Goal: Task Accomplishment & Management: Use online tool/utility

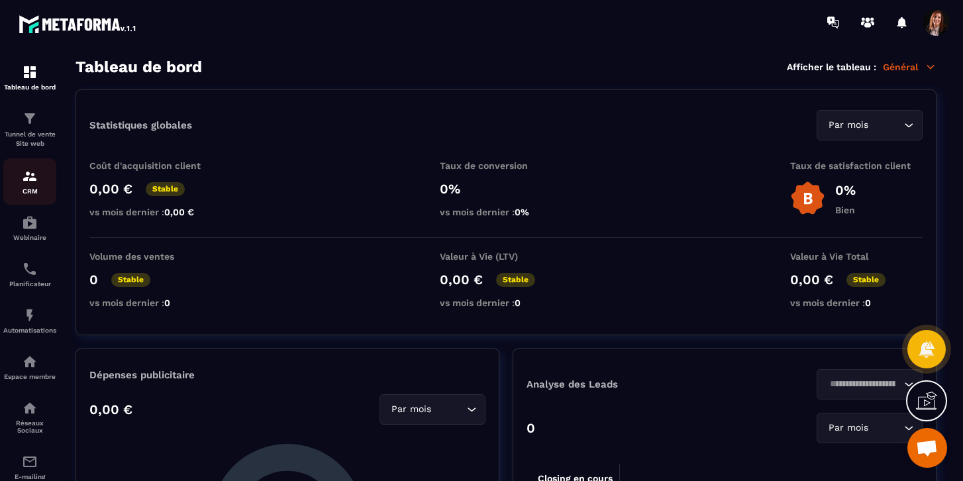
click at [27, 165] on link "CRM" at bounding box center [29, 181] width 53 height 46
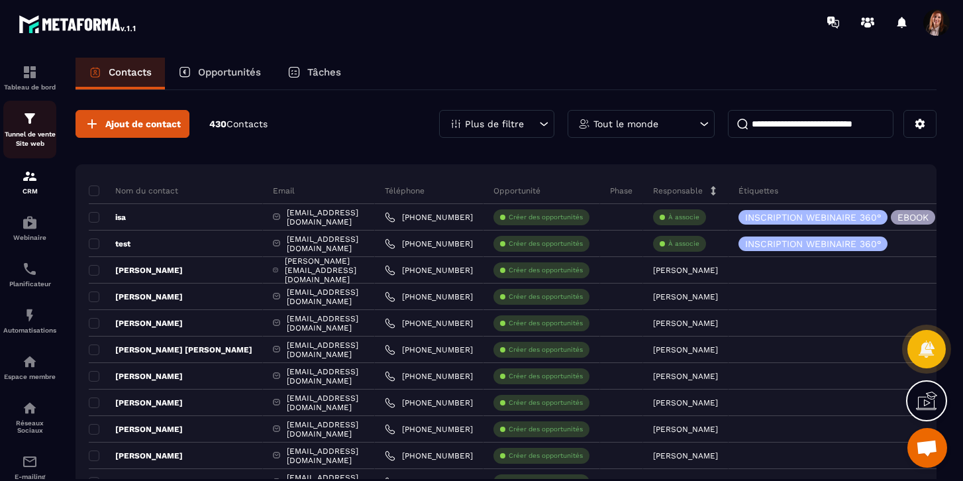
click at [25, 129] on div "Tunnel de vente Site web" at bounding box center [29, 130] width 53 height 38
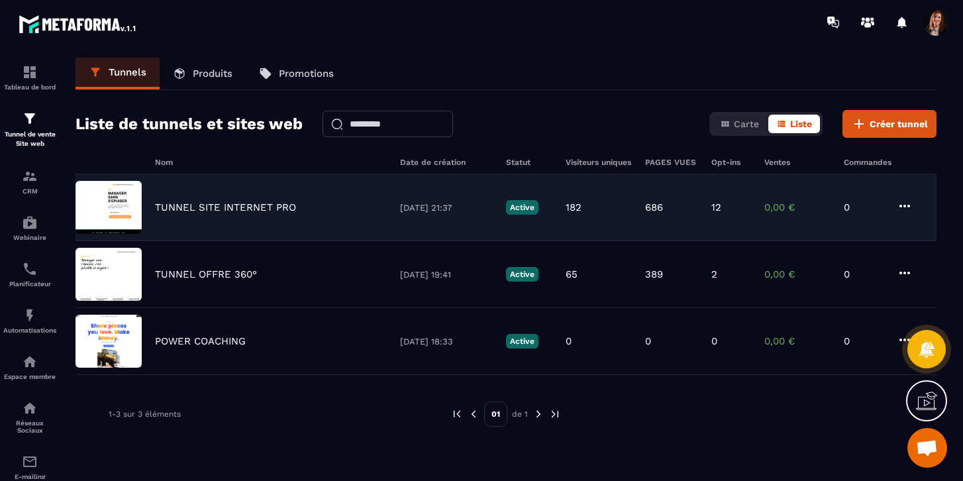
click at [212, 209] on p "TUNNEL SITE INTERNET PRO" at bounding box center [225, 207] width 141 height 12
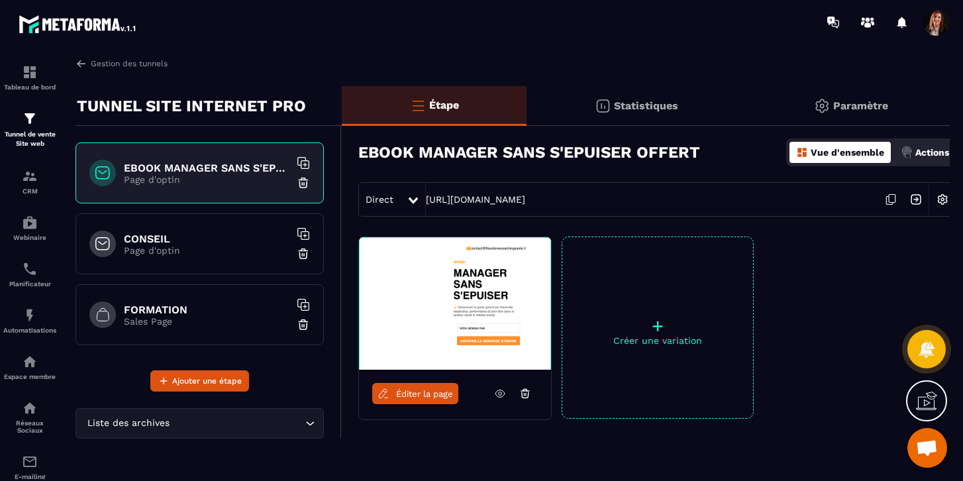
click at [174, 239] on h6 "CONSEIL" at bounding box center [207, 239] width 166 height 13
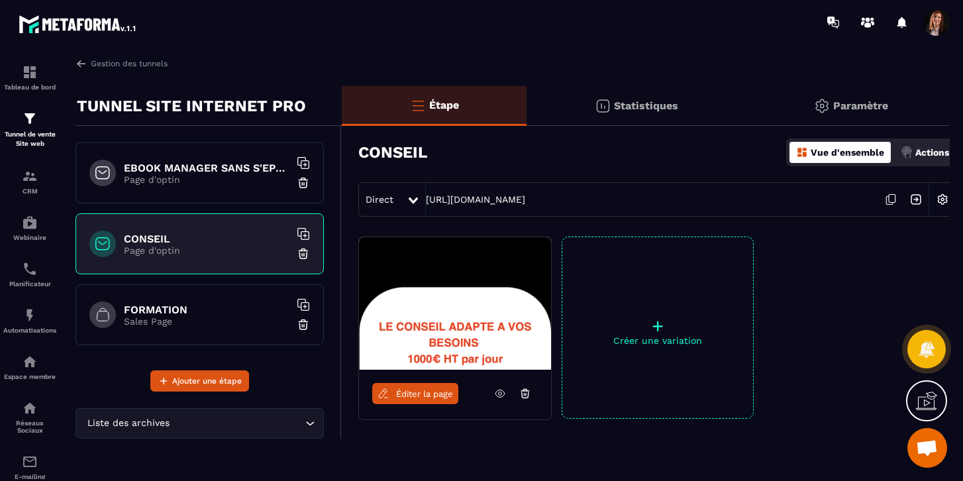
click at [423, 400] on link "Éditer la page" at bounding box center [415, 393] width 86 height 21
